Goal: Task Accomplishment & Management: Manage account settings

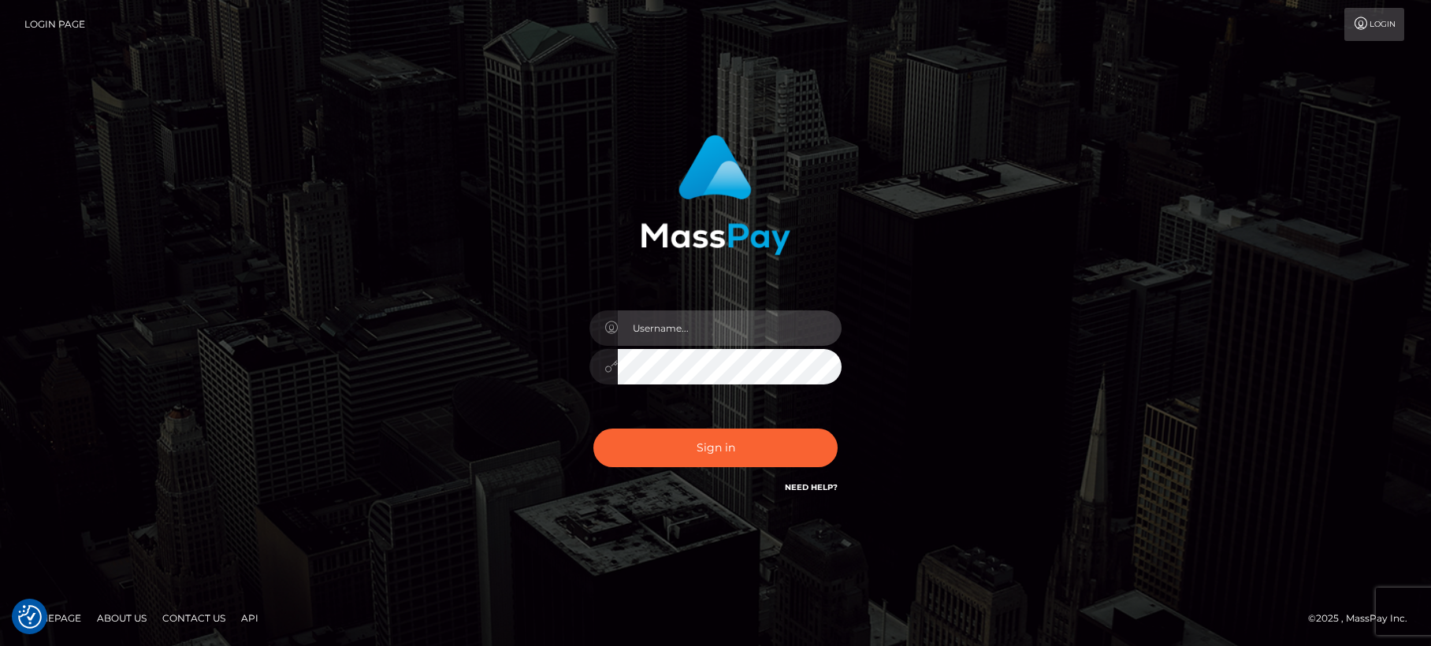
click at [682, 332] on input "text" at bounding box center [730, 327] width 224 height 35
paste input "matias.tilia"
type input "matias.tilia"
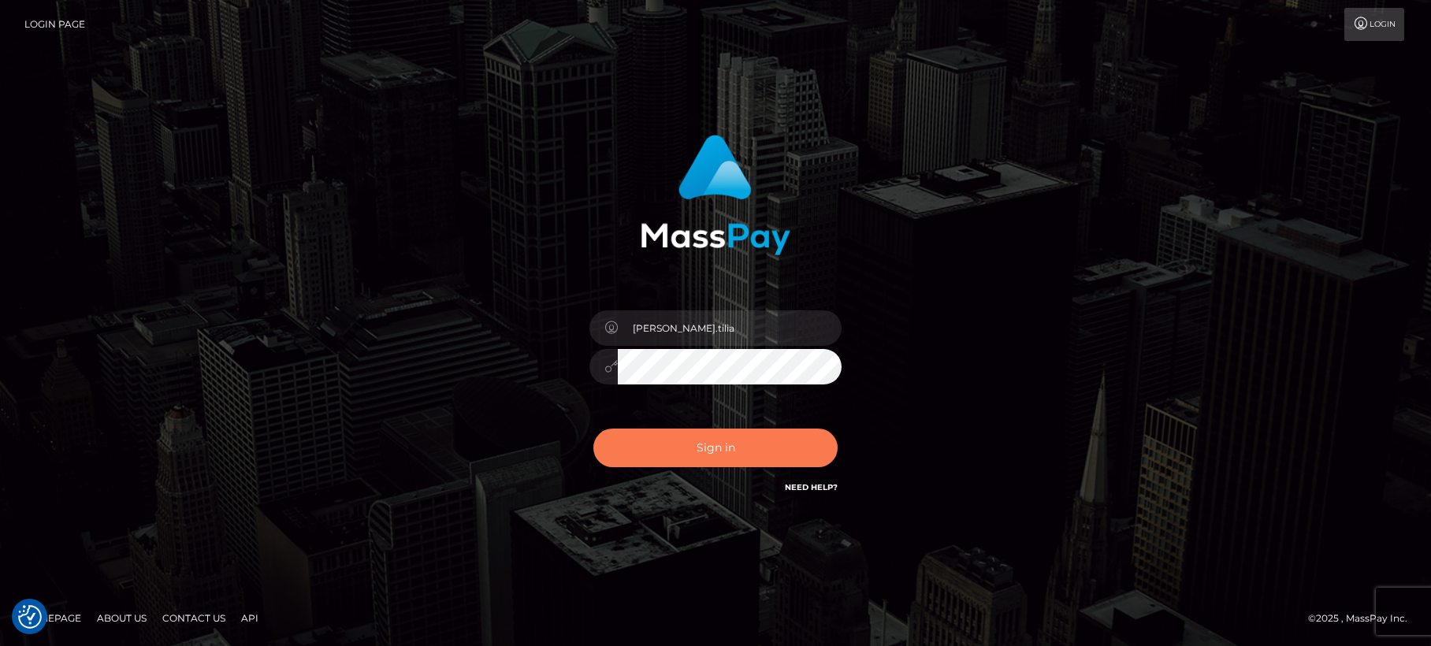
click at [671, 456] on button "Sign in" at bounding box center [715, 448] width 244 height 39
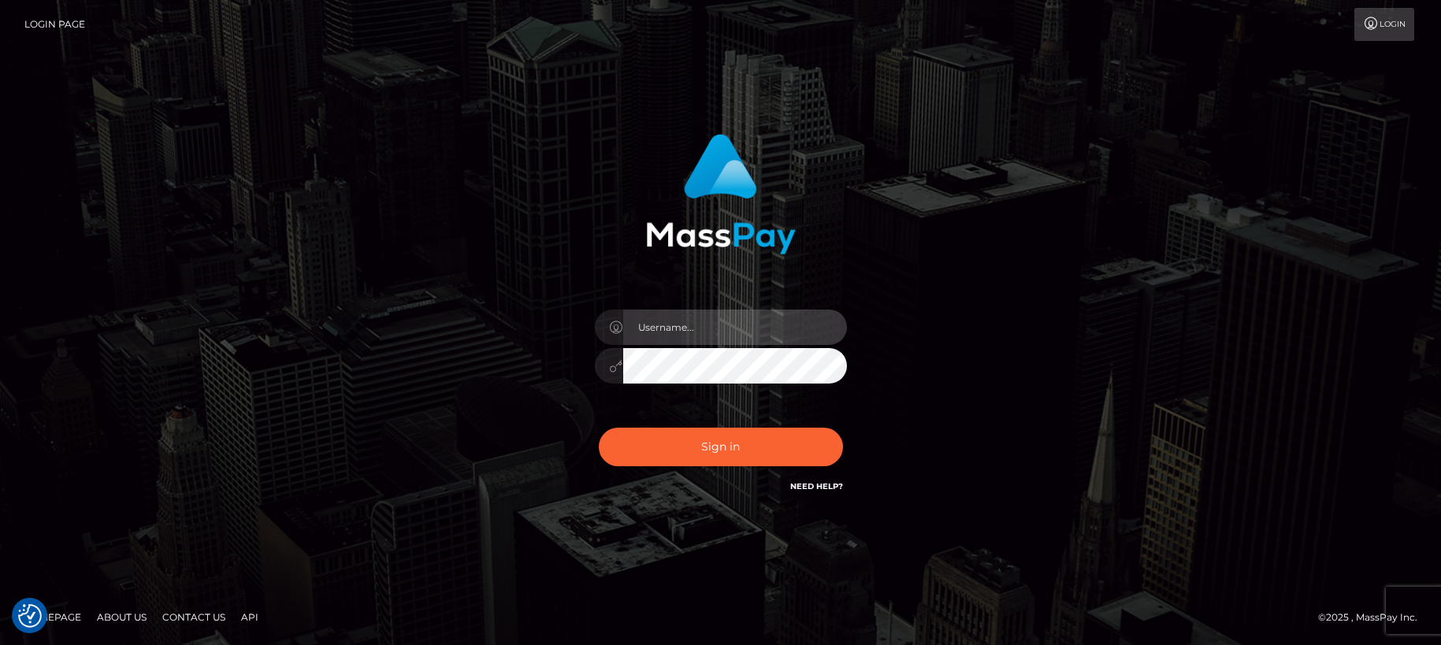
click at [642, 332] on input "text" at bounding box center [735, 327] width 224 height 35
paste input "matias.tilia"
type input "matias.tilia"
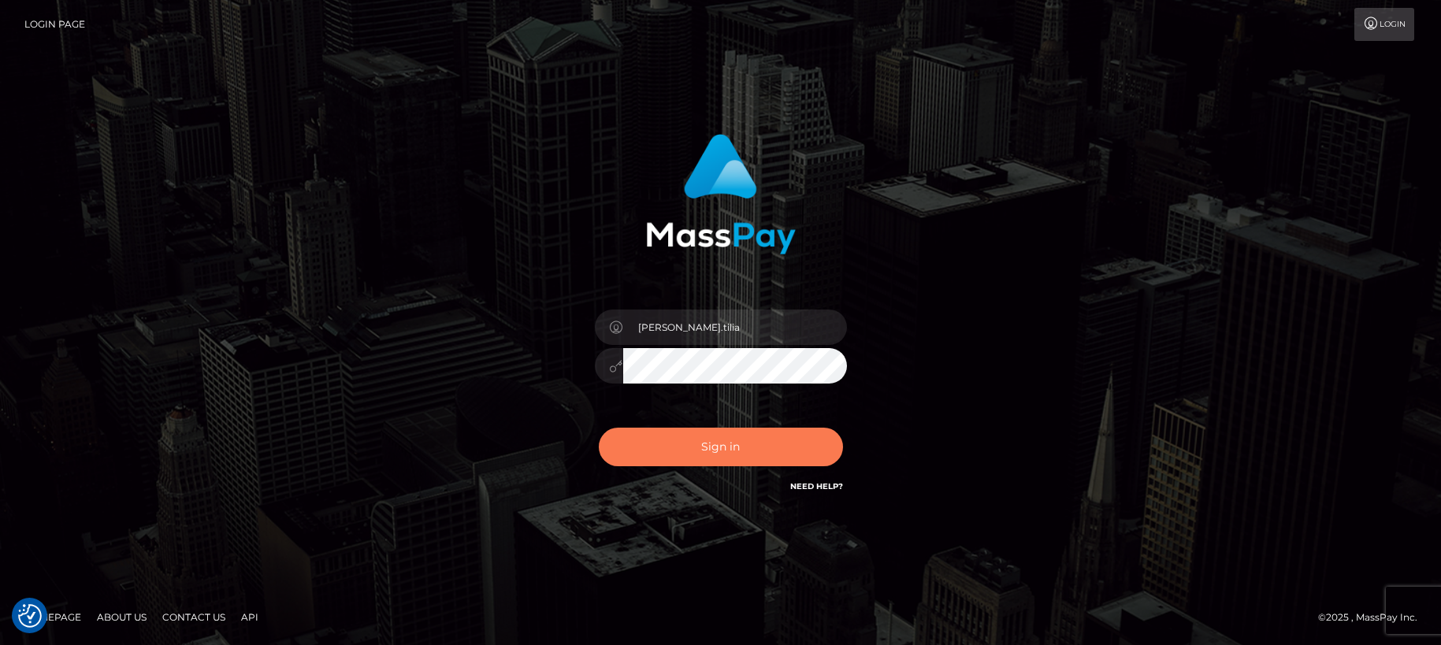
click at [681, 455] on button "Sign in" at bounding box center [721, 447] width 244 height 39
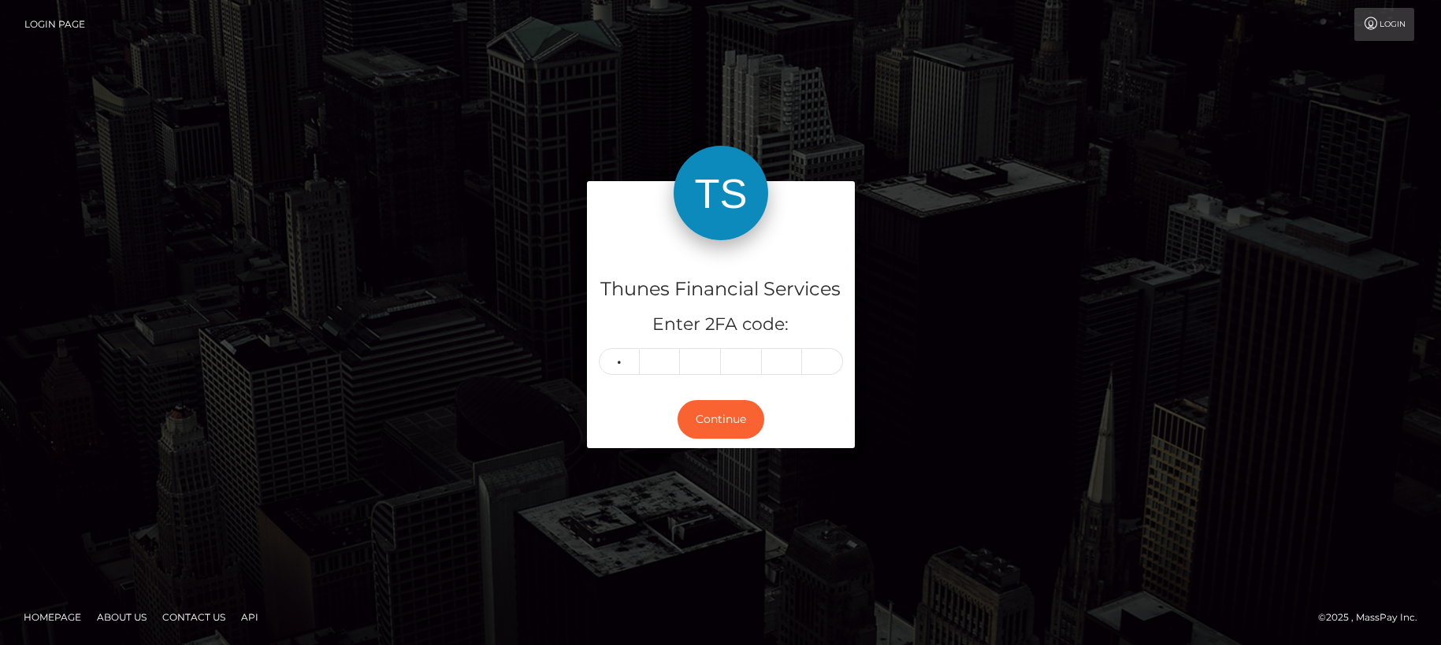
type input "0"
type input "7"
type input "3"
type input "4"
type input "9"
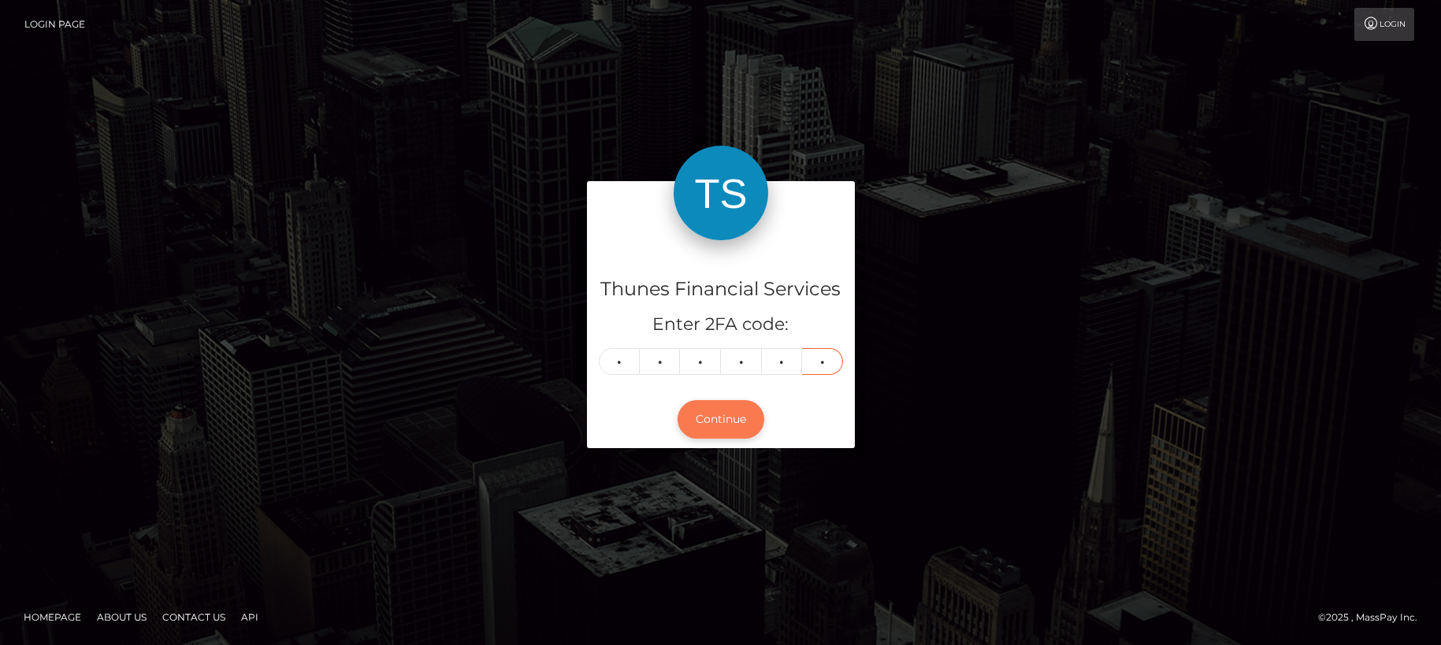
type input "7"
click at [726, 414] on button "Continue" at bounding box center [720, 419] width 87 height 39
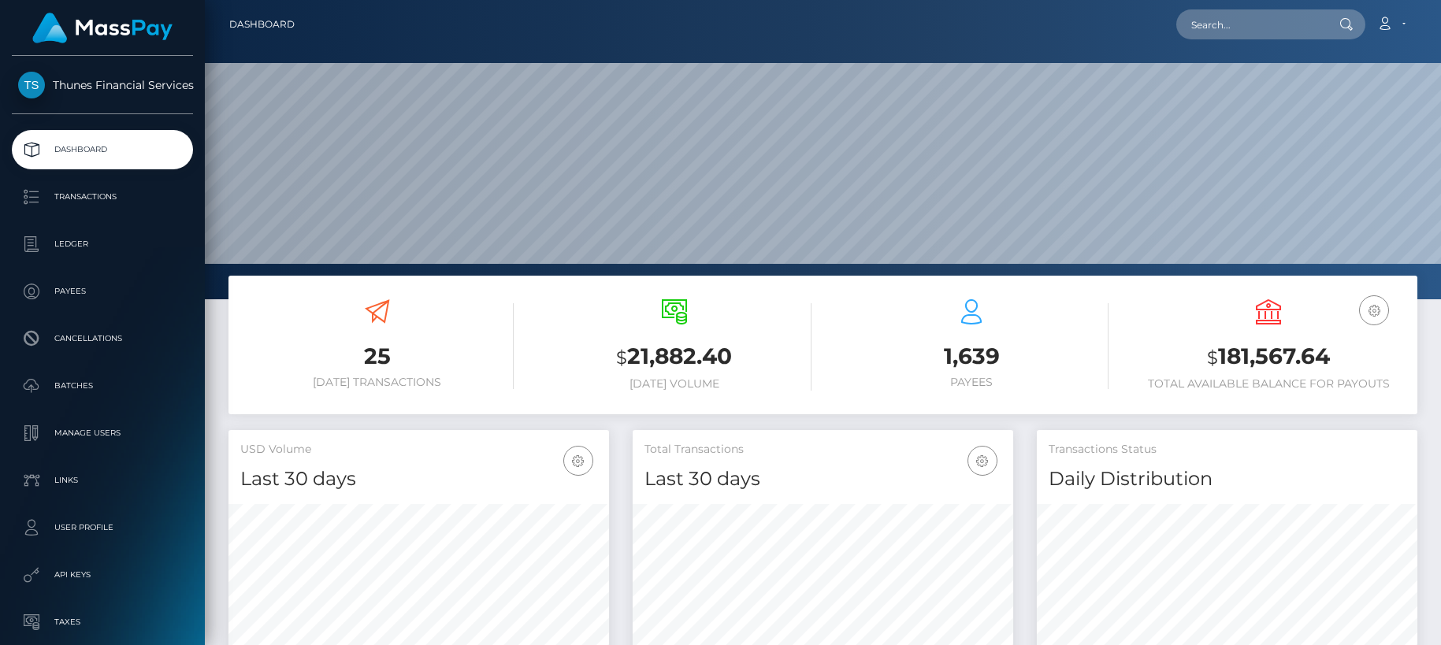
scroll to position [280, 380]
